Goal: Use online tool/utility: Utilize a website feature to perform a specific function

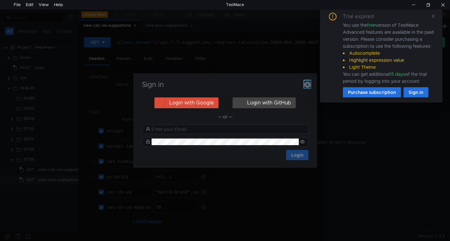
click at [307, 85] on icon "button" at bounding box center [307, 85] width 6 height 6
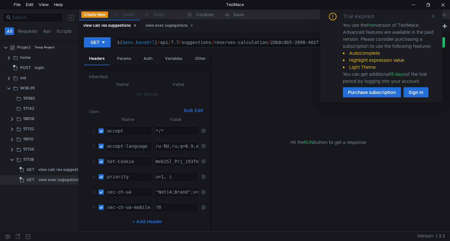
click at [436, 18] on div "Trial expired You use the free version of TestMace. Advanced features are avail…" at bounding box center [381, 55] width 122 height 95
click at [433, 16] on icon at bounding box center [432, 16] width 3 height 3
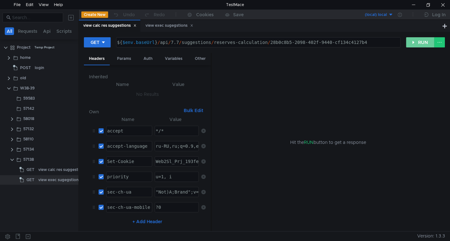
click at [421, 39] on button "RUN" at bounding box center [420, 42] width 28 height 10
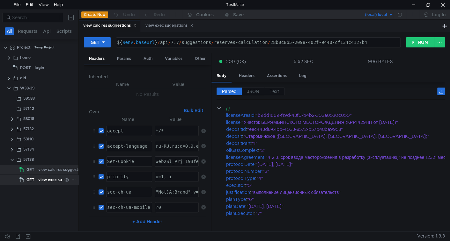
click at [54, 180] on div "view exec sugegstions" at bounding box center [59, 180] width 42 height 10
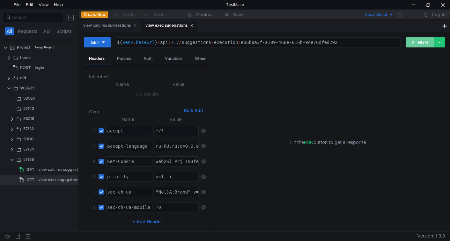
click at [421, 45] on button "RUN" at bounding box center [420, 42] width 28 height 10
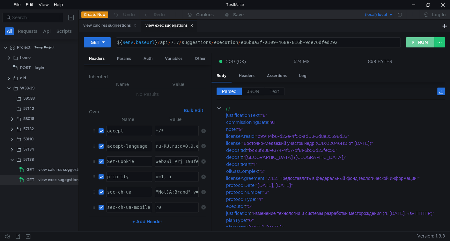
click at [415, 43] on button "RUN" at bounding box center [420, 42] width 28 height 10
click at [46, 171] on div "view calc res suggestions" at bounding box center [61, 170] width 47 height 10
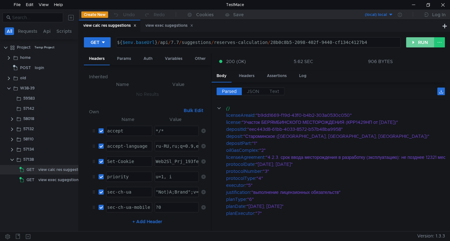
click at [419, 44] on button "RUN" at bounding box center [420, 42] width 28 height 10
click at [415, 4] on div at bounding box center [413, 5] width 15 height 10
